Goal: Transaction & Acquisition: Purchase product/service

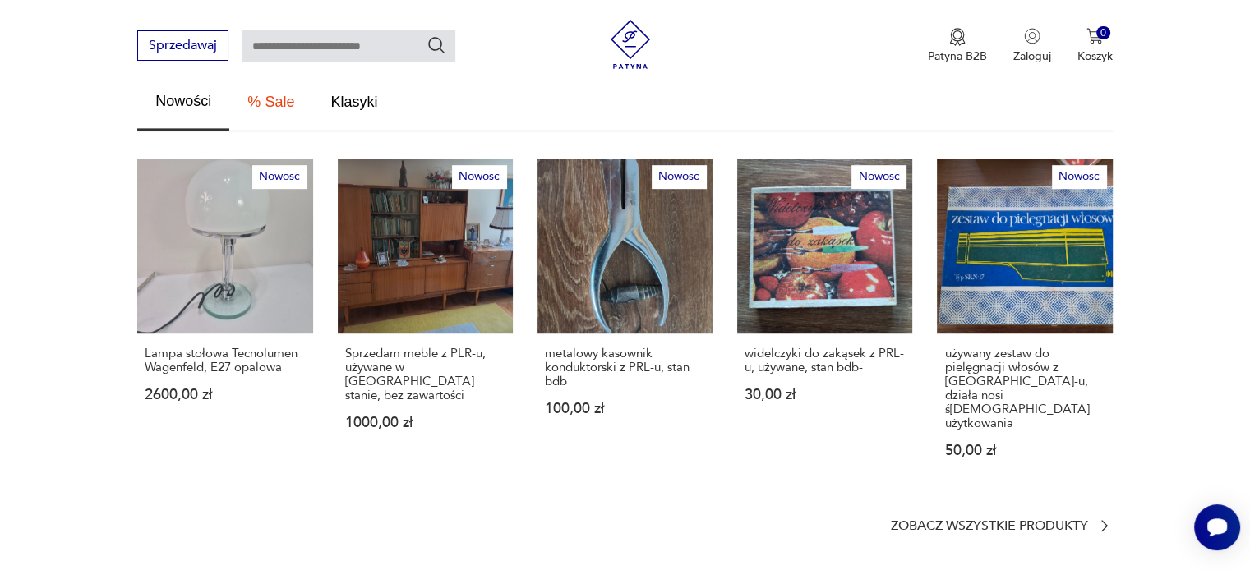
scroll to position [986, 0]
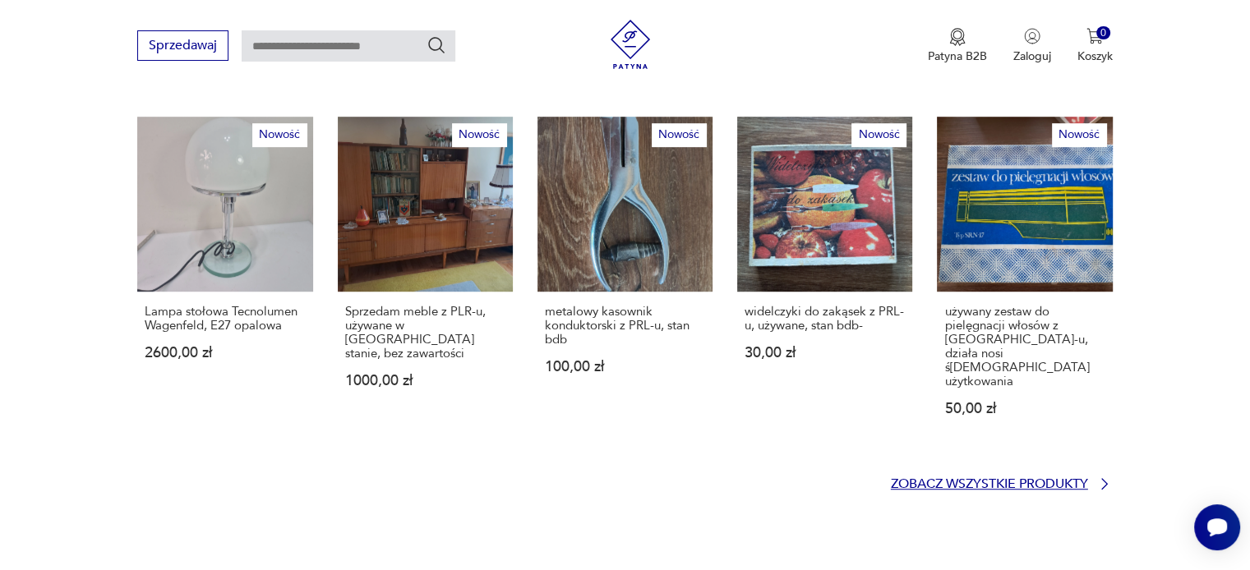
click at [982, 479] on p "Zobacz wszystkie produkty" at bounding box center [989, 484] width 197 height 11
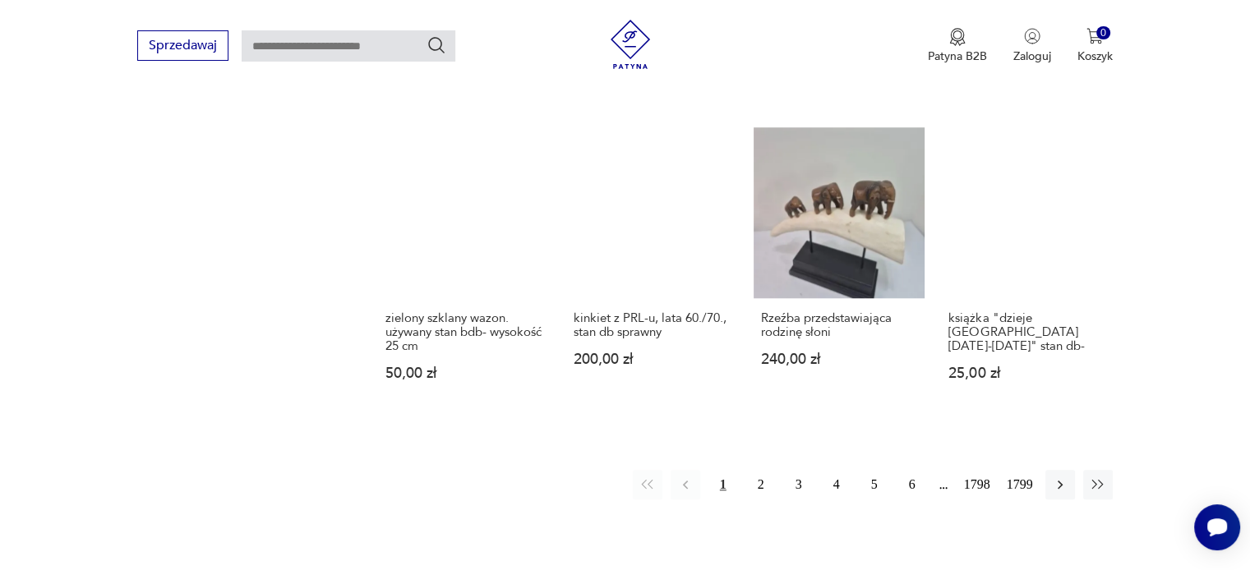
scroll to position [1388, 0]
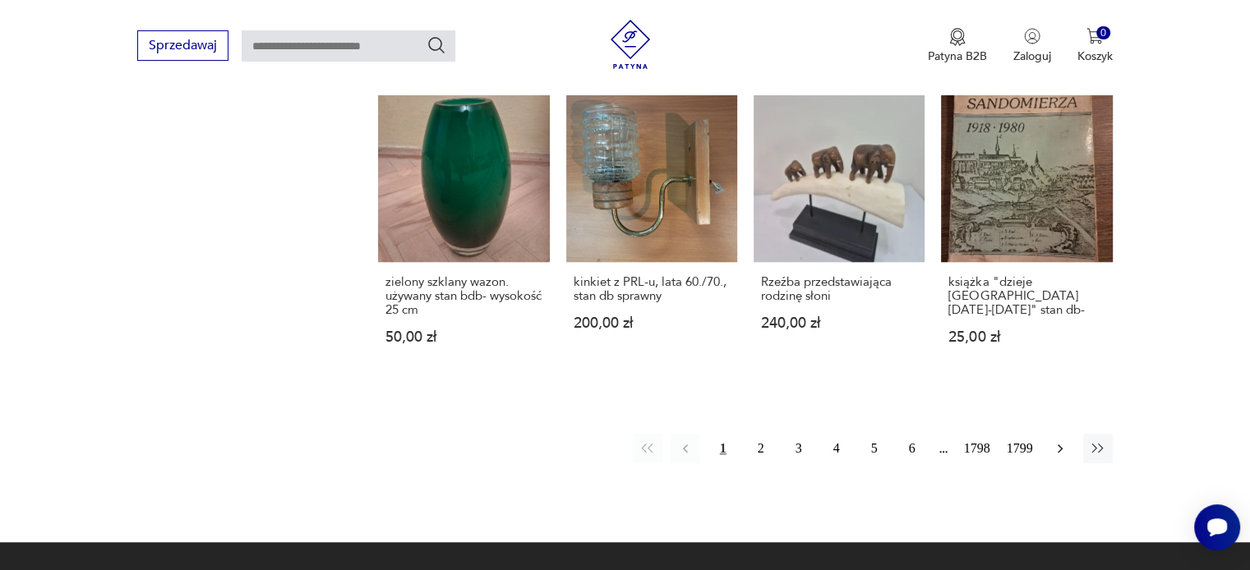
click at [1054, 440] on icon "button" at bounding box center [1060, 448] width 16 height 16
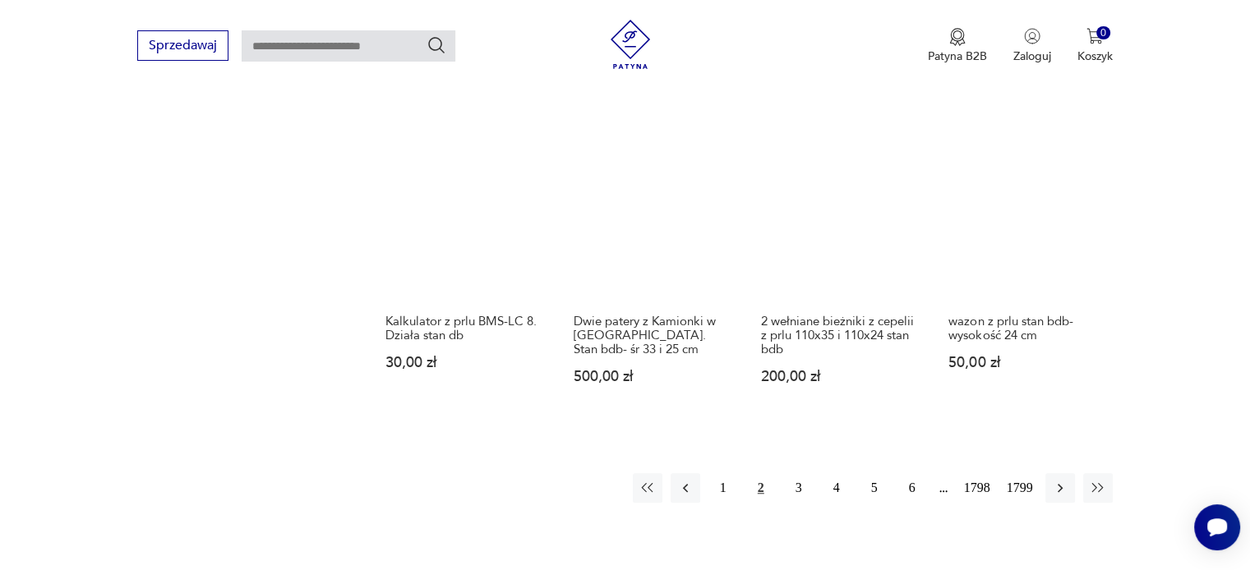
scroll to position [1363, 0]
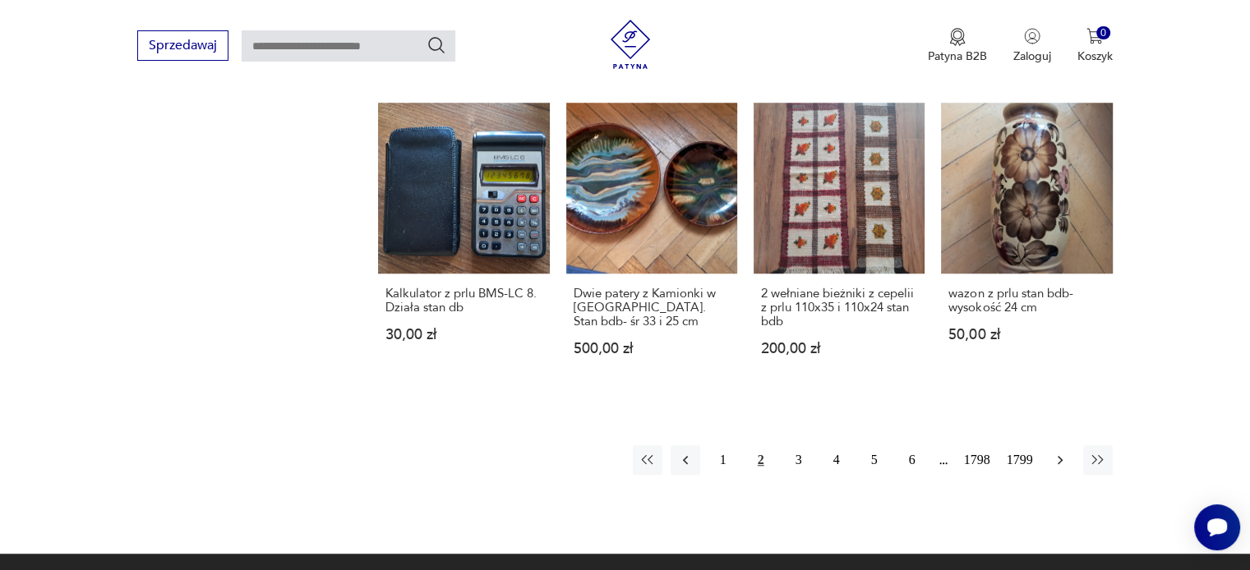
click at [1058, 461] on icon "button" at bounding box center [1060, 460] width 5 height 9
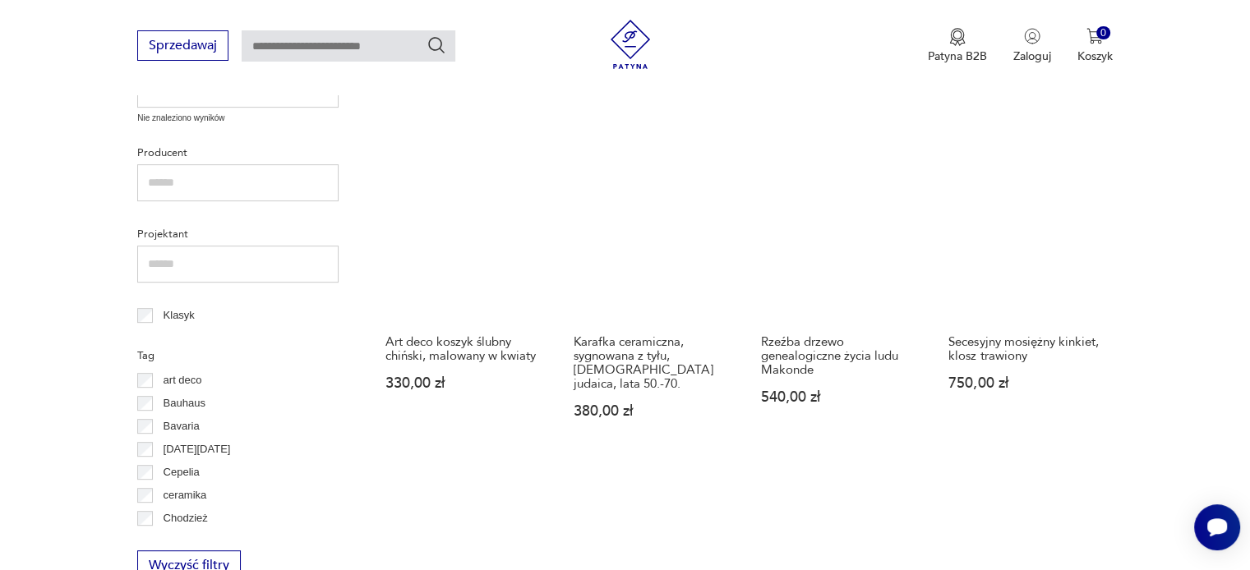
scroll to position [705, 0]
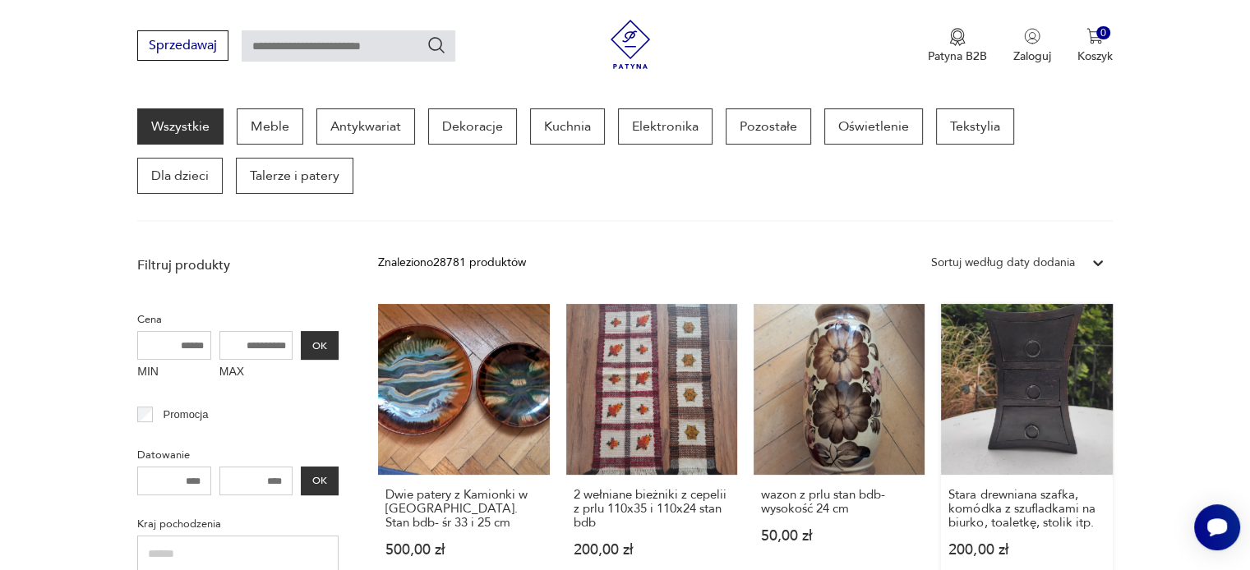
click at [1032, 376] on link "Stara drewniana szafka, komódka z szufladkami na biurko, toaletkę, stolik itp. …" at bounding box center [1026, 446] width 171 height 285
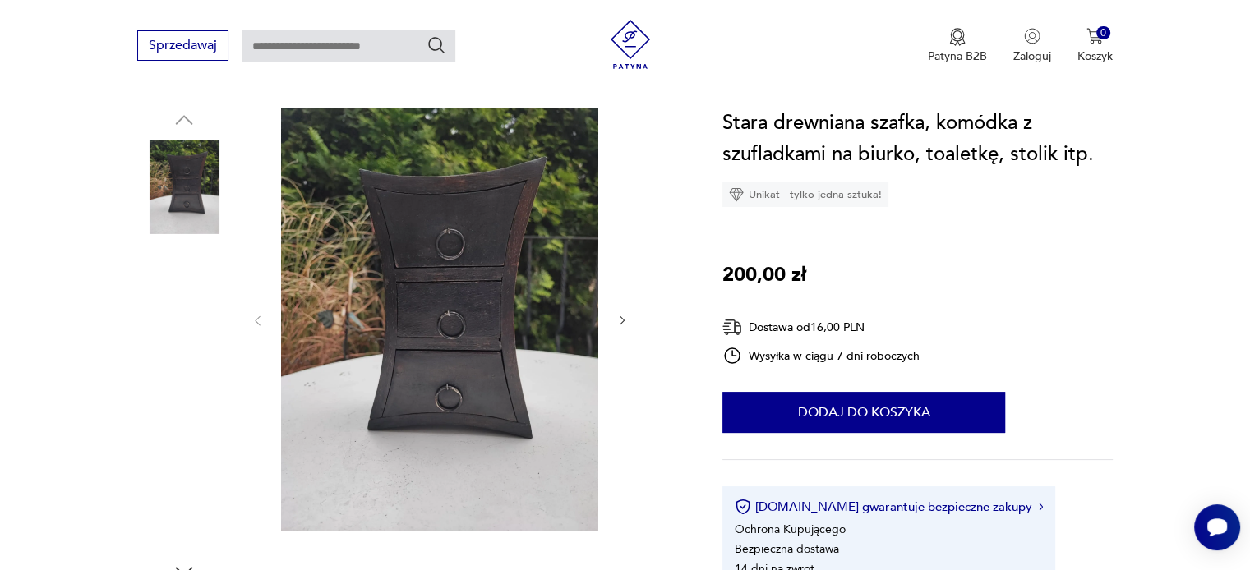
scroll to position [164, 0]
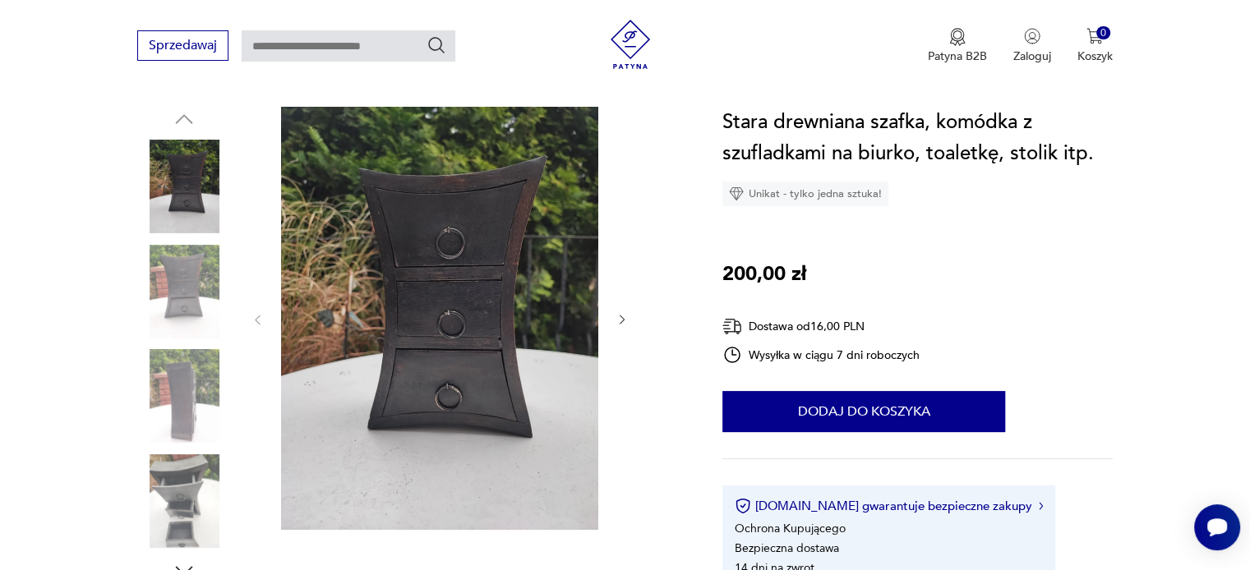
click at [624, 320] on icon "button" at bounding box center [623, 320] width 14 height 14
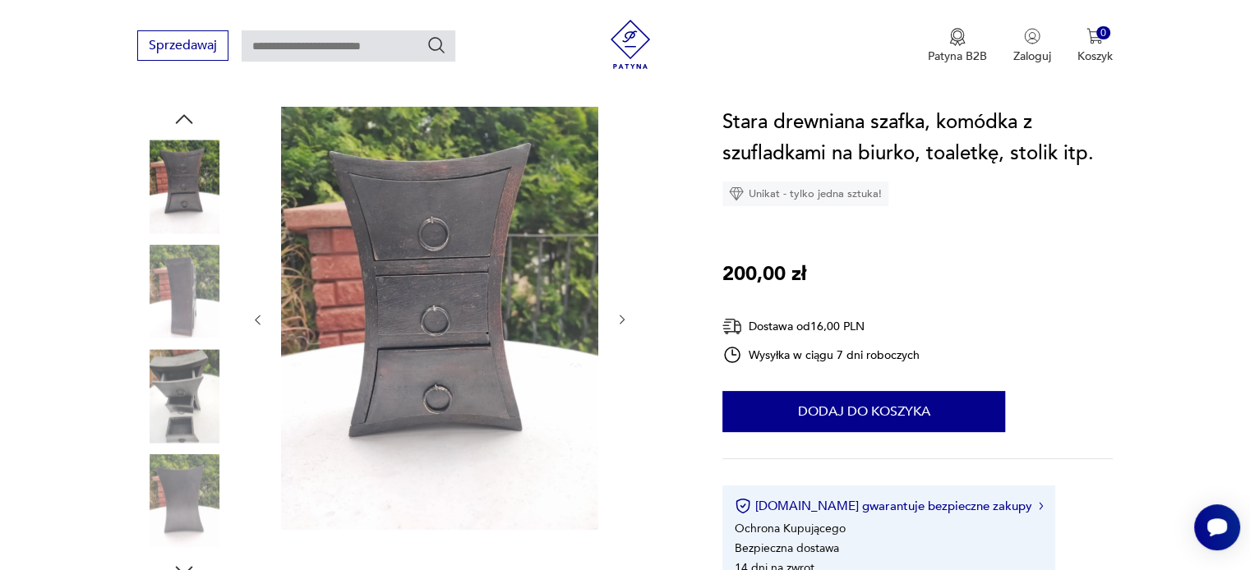
click at [624, 320] on icon "button" at bounding box center [623, 320] width 14 height 14
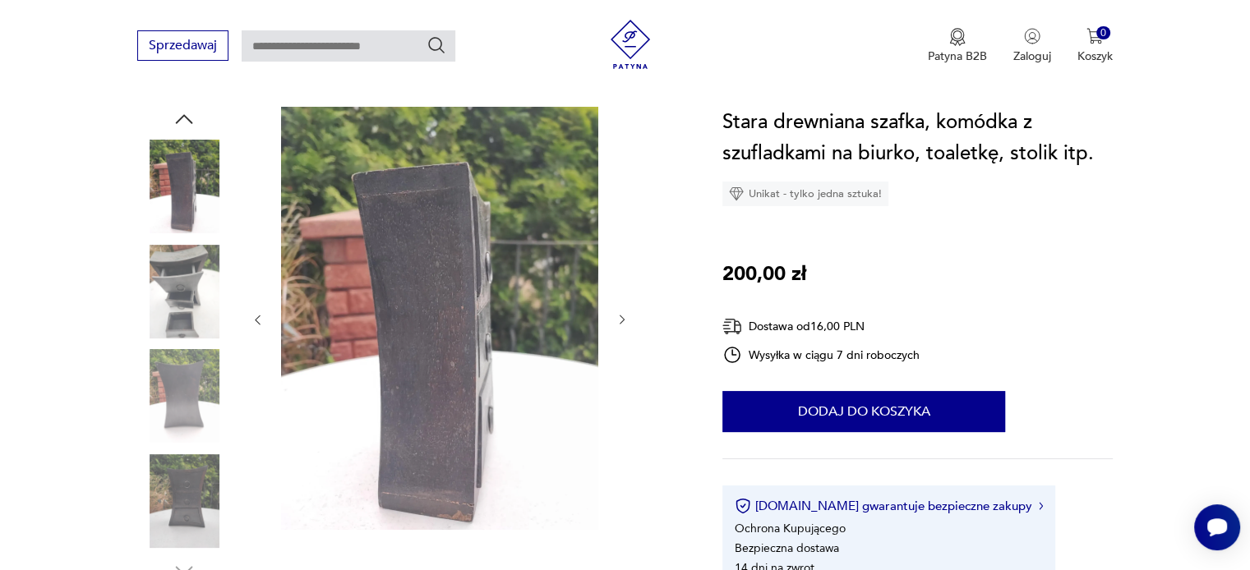
click at [624, 320] on icon "button" at bounding box center [623, 320] width 14 height 14
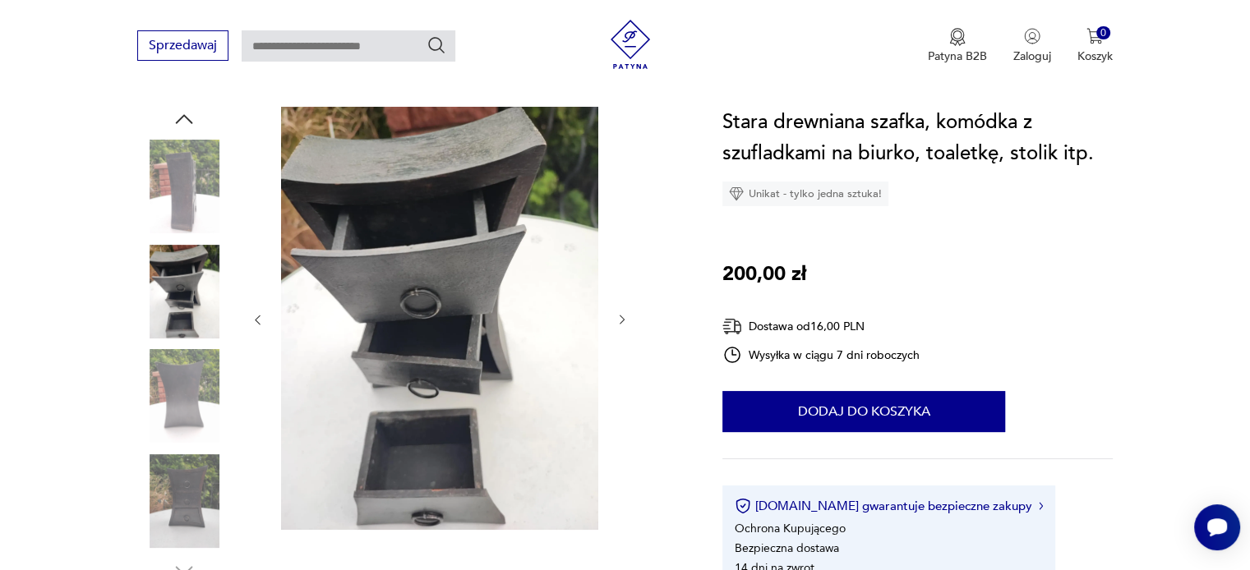
click at [624, 320] on icon "button" at bounding box center [623, 320] width 14 height 14
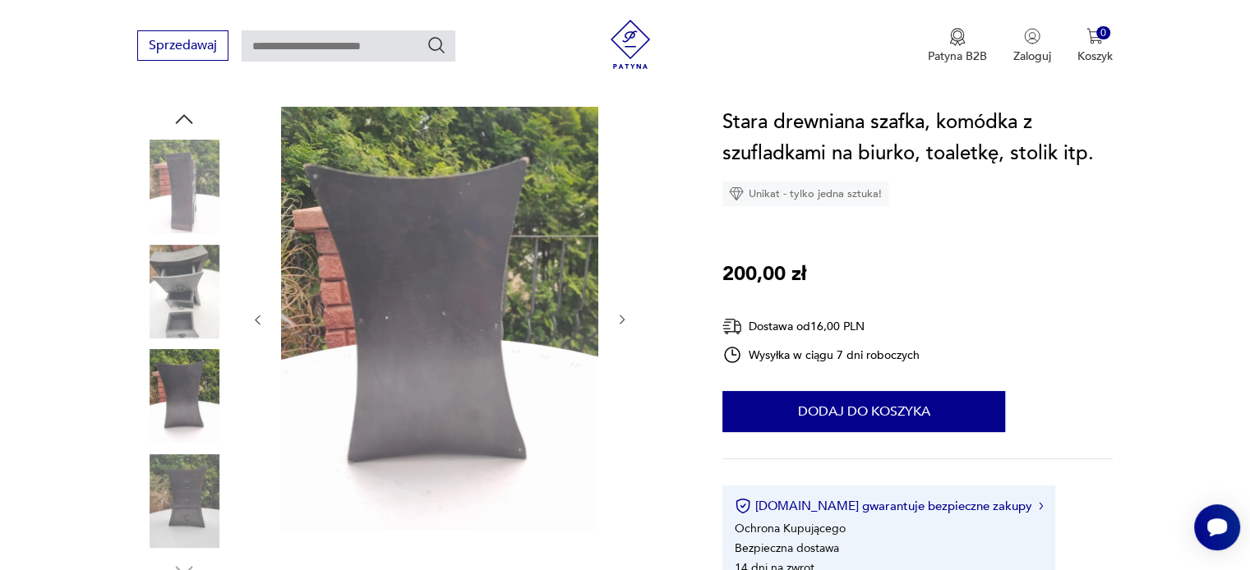
click at [624, 320] on icon "button" at bounding box center [623, 320] width 14 height 14
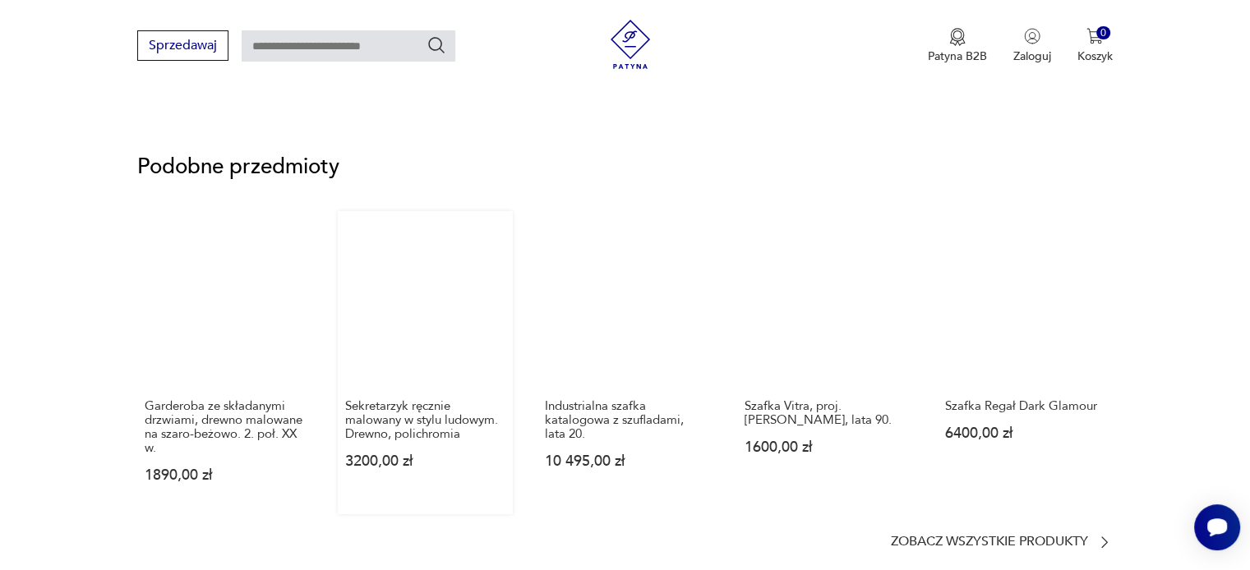
scroll to position [1068, 0]
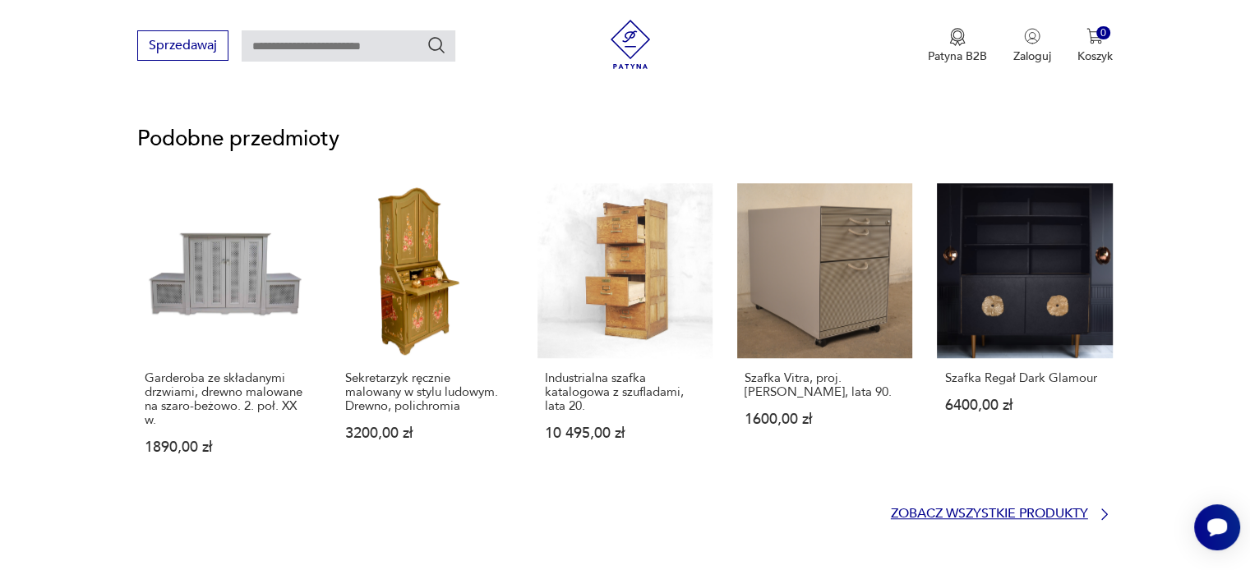
click at [920, 512] on p "Zobacz wszystkie produkty" at bounding box center [989, 514] width 197 height 11
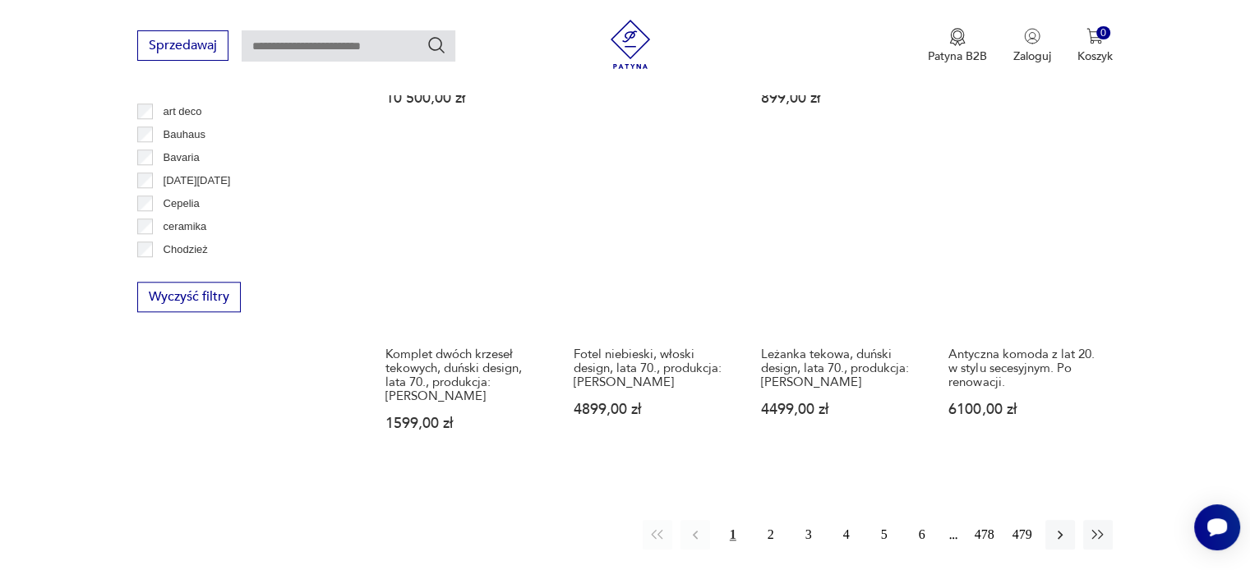
scroll to position [1642, 0]
